Goal: Information Seeking & Learning: Learn about a topic

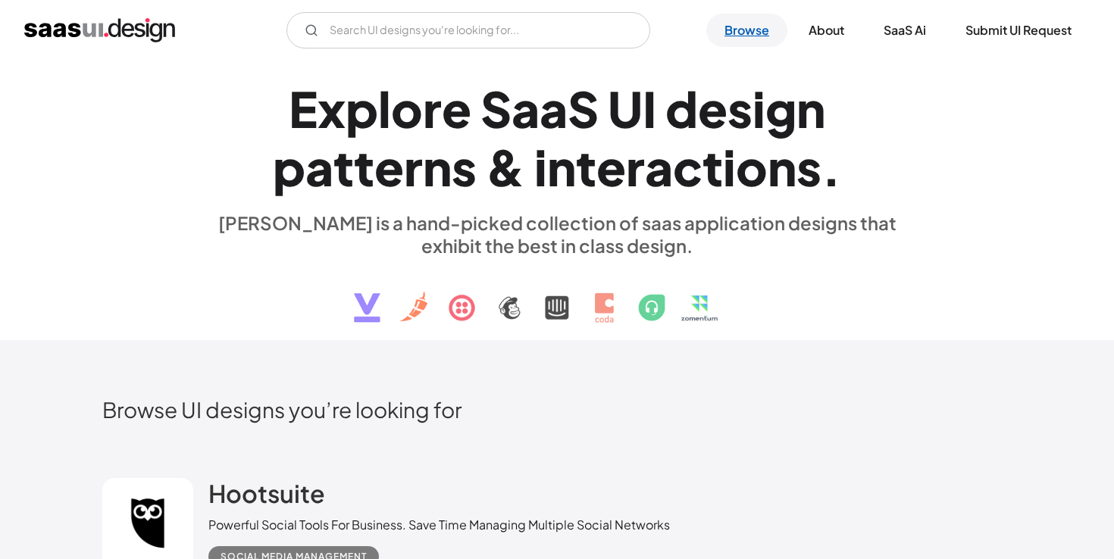
click at [735, 34] on link "Browse" at bounding box center [747, 30] width 81 height 33
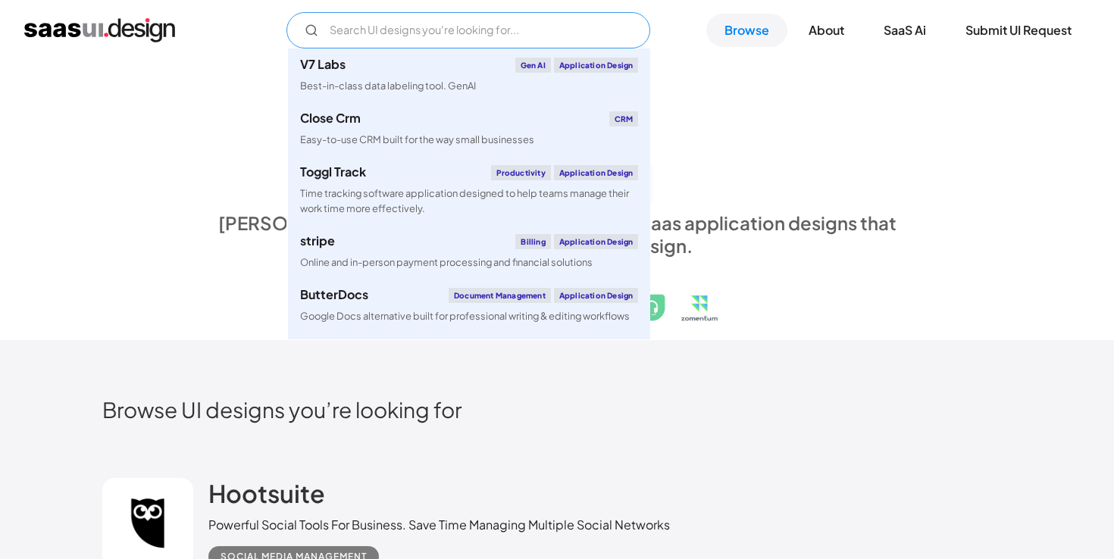
click at [526, 36] on input "Email Form" at bounding box center [469, 30] width 364 height 36
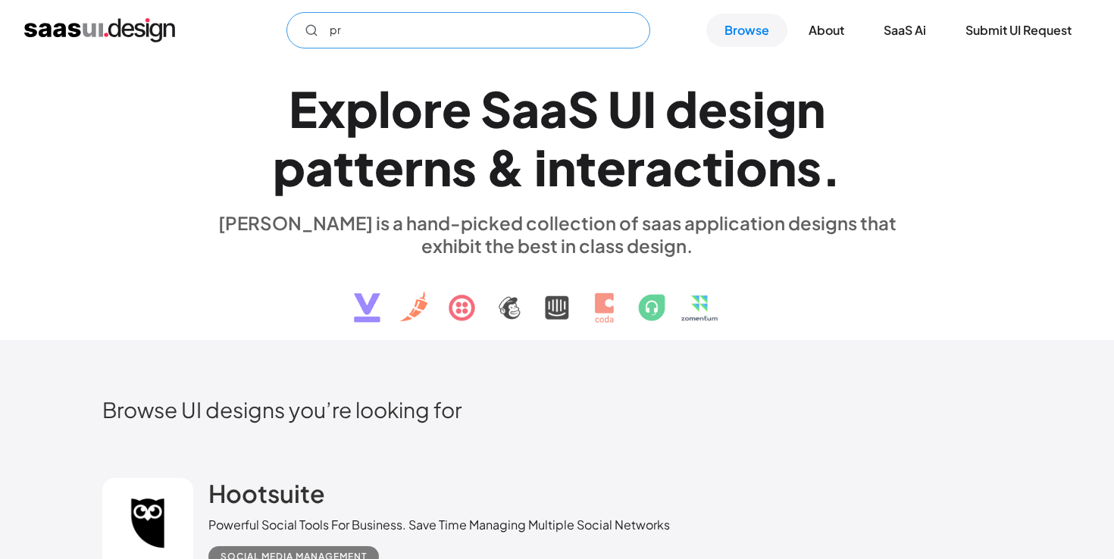
type input "p"
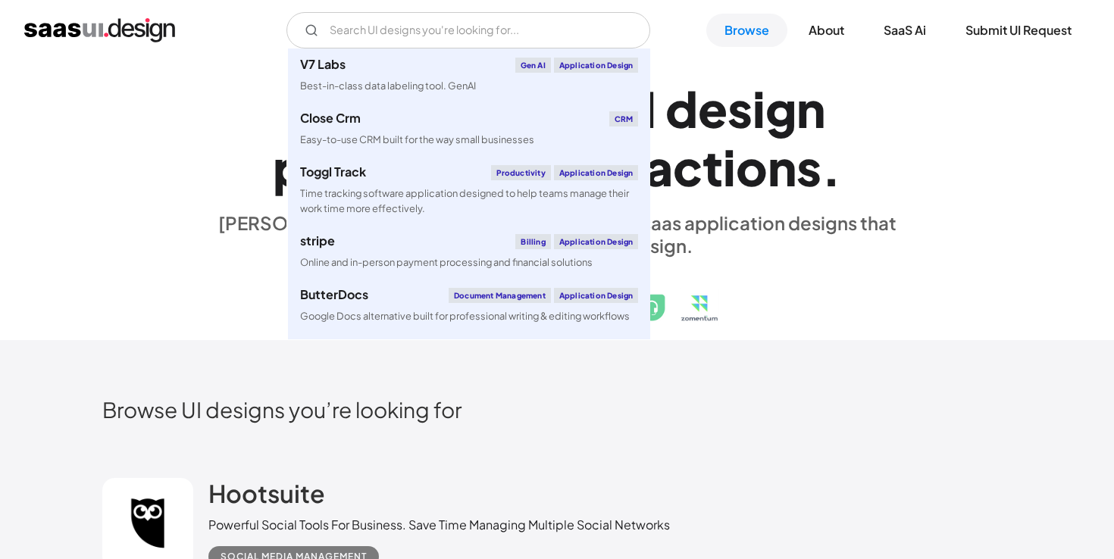
click at [181, 325] on div "E x p l o r e S a a S U I d e s i g n p a t t e r n s & i n t e r a c t i o n s…" at bounding box center [557, 199] width 910 height 271
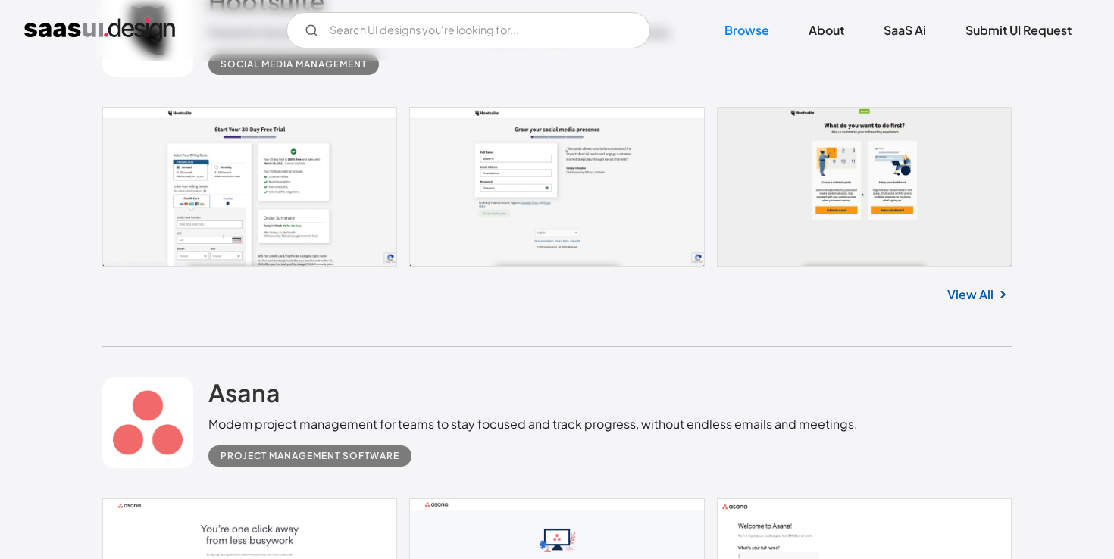
scroll to position [590, 0]
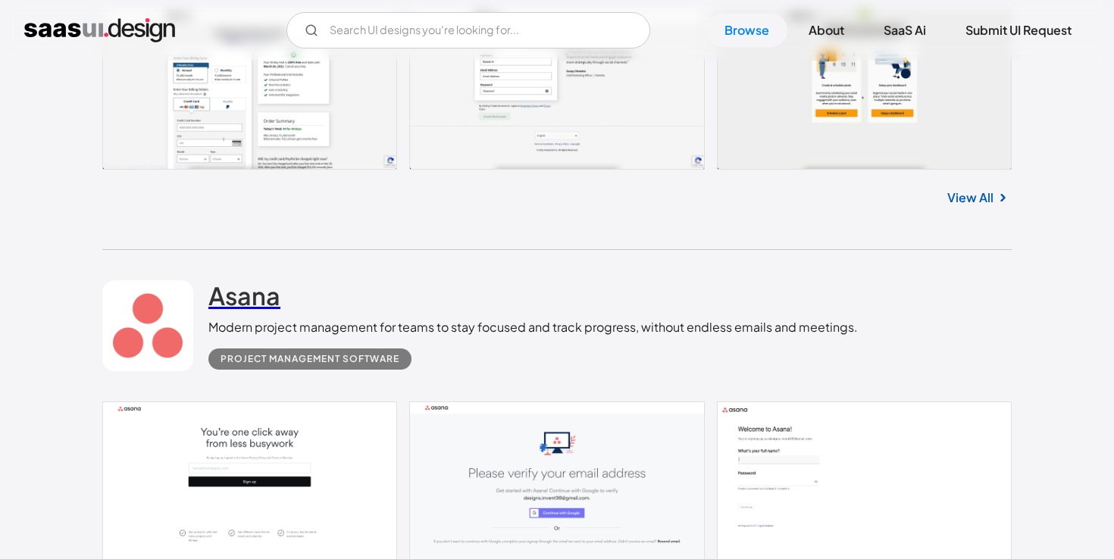
click at [235, 304] on h2 "Asana" at bounding box center [244, 295] width 72 height 30
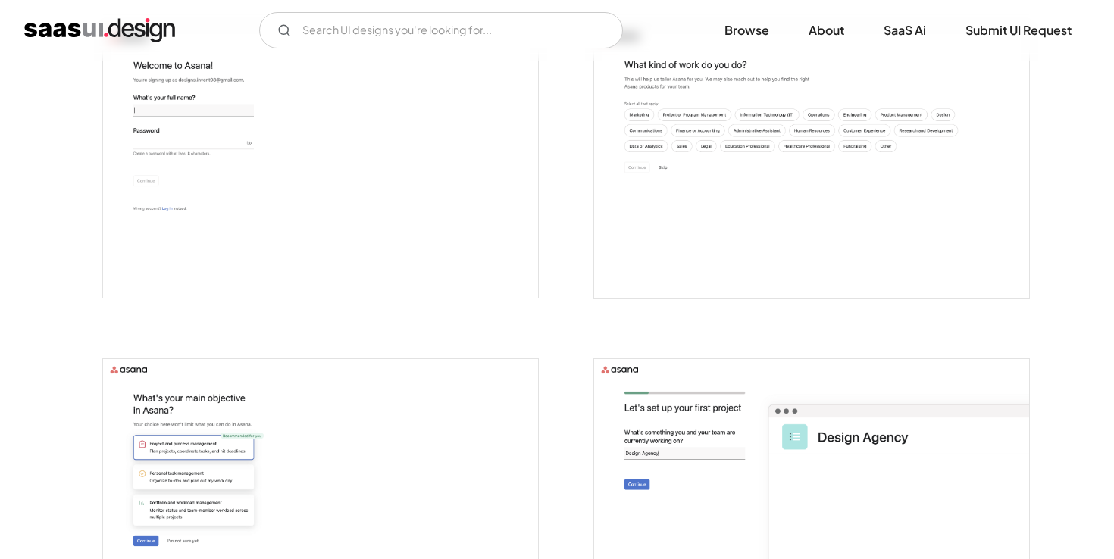
scroll to position [964, 0]
